Goal: Task Accomplishment & Management: Manage account settings

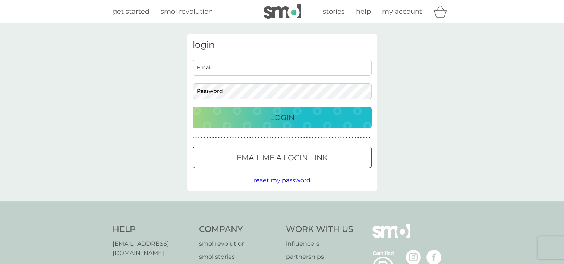
click at [227, 70] on input "Email" at bounding box center [282, 68] width 179 height 16
type input "[EMAIL_ADDRESS][DOMAIN_NAME]"
click at [340, 113] on div "Login" at bounding box center [282, 117] width 164 height 12
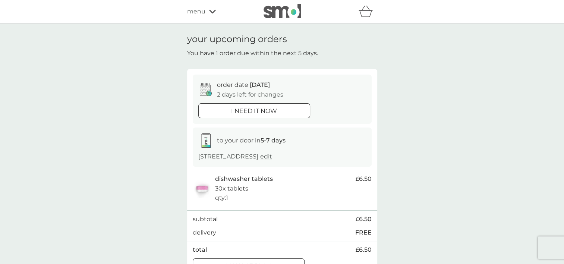
click at [517, 155] on div "your upcoming orders You have 1 order due within the next 5 days. order date 11…" at bounding box center [282, 156] width 564 height 266
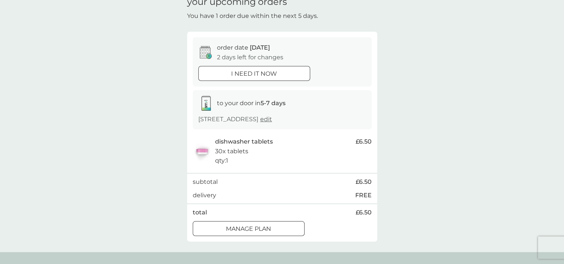
scroll to position [75, 0]
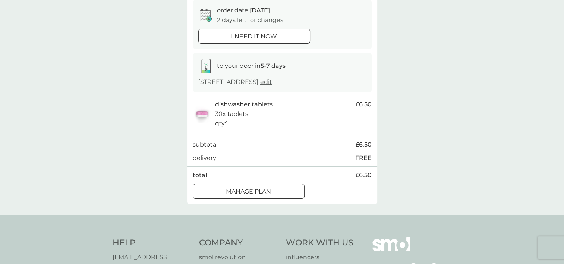
click at [246, 38] on div at bounding box center [245, 36] width 4 height 4
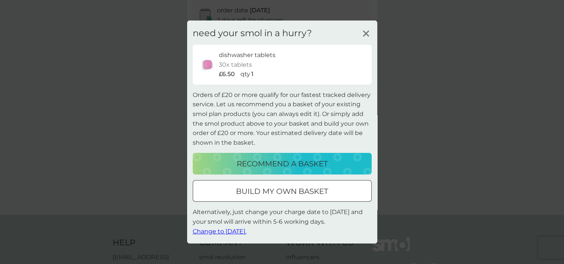
click at [366, 33] on line at bounding box center [366, 34] width 6 height 6
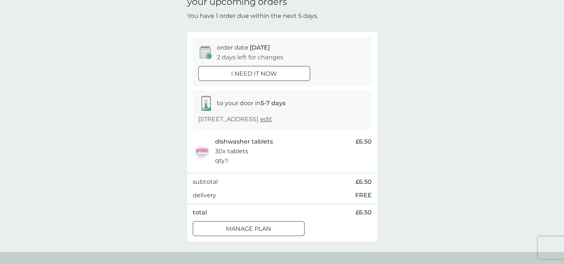
scroll to position [0, 0]
